Goal: Complete application form

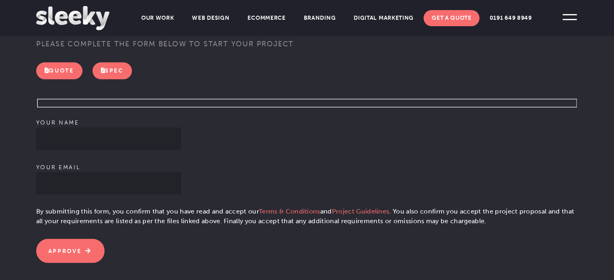
scroll to position [216, 0]
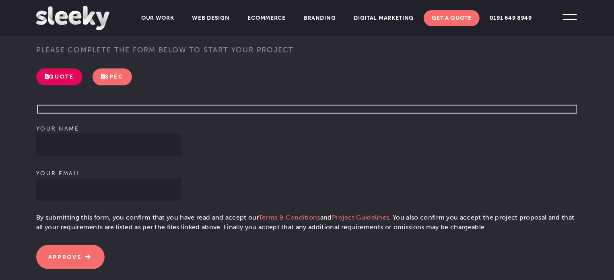
click at [66, 75] on link "Quote" at bounding box center [59, 76] width 46 height 17
click at [125, 74] on link "Spec" at bounding box center [112, 76] width 39 height 17
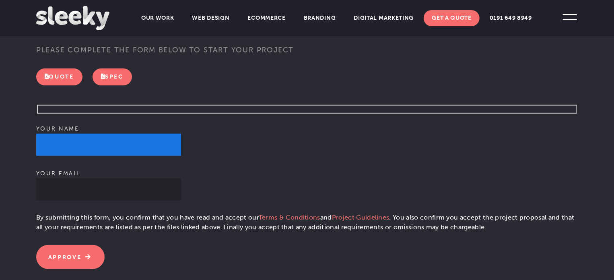
click at [103, 134] on input "Your name" at bounding box center [108, 145] width 145 height 22
type input "Richy Hetherington"
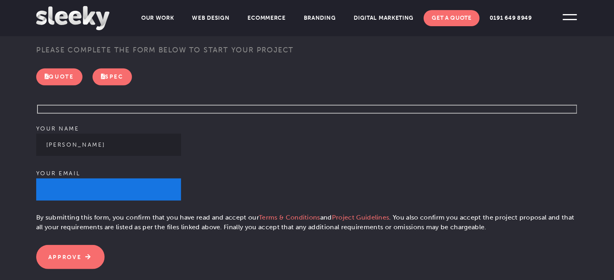
click at [95, 178] on input "Your email" at bounding box center [108, 189] width 145 height 22
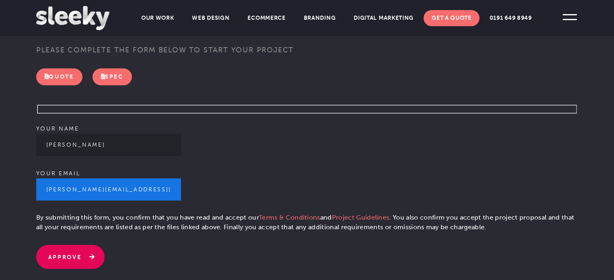
type input "richard.hetherington@ncl.ac.uk"
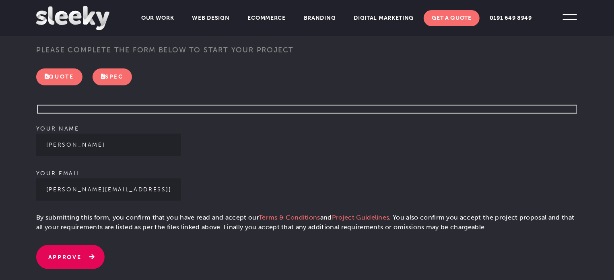
click at [71, 245] on input "Approve" at bounding box center [70, 257] width 69 height 24
